Goal: Task Accomplishment & Management: Manage account settings

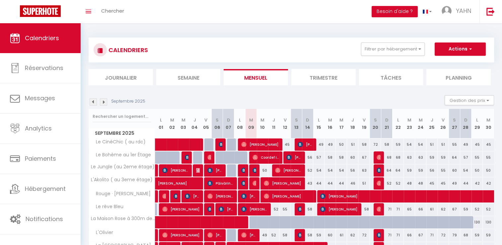
scroll to position [139, 0]
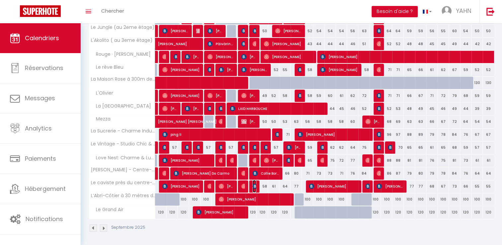
click at [254, 186] on img at bounding box center [255, 186] width 5 height 5
select select "OK"
select select "0"
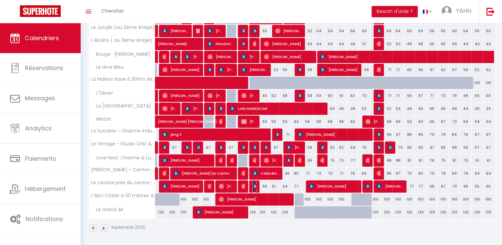
select select "1"
select select
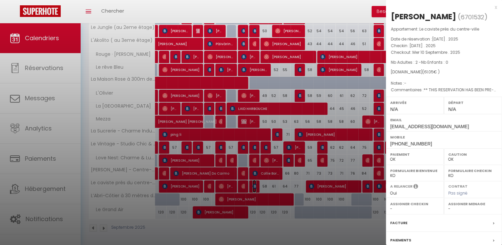
scroll to position [74, 0]
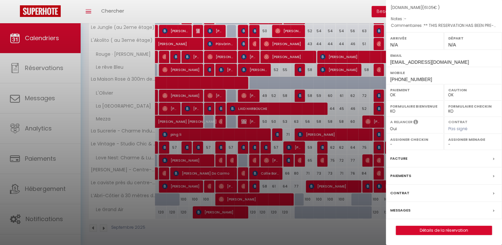
click at [419, 211] on div "Messages" at bounding box center [444, 210] width 116 height 17
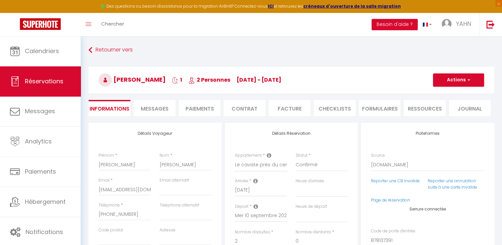
select select
checkbox input "false"
type textarea "** THIS RESERVATION HAS BEEN PRE-PAID ** BOOKING NOTE : Payment charge is EUR 0…"
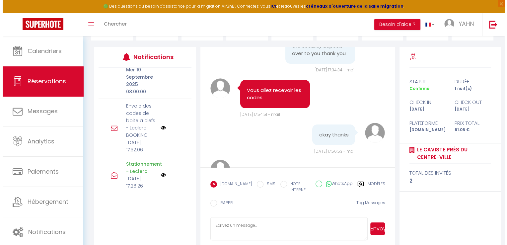
scroll to position [143, 0]
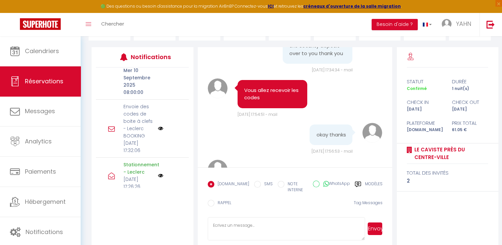
click at [111, 132] on icon at bounding box center [111, 128] width 7 height 7
click at [158, 131] on img at bounding box center [160, 128] width 5 height 5
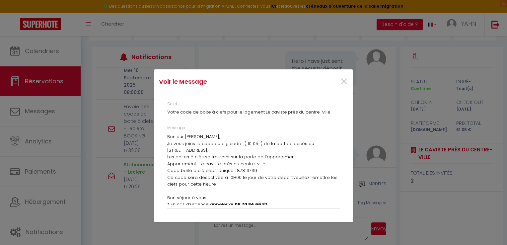
scroll to position [9, 0]
